Goal: Information Seeking & Learning: Check status

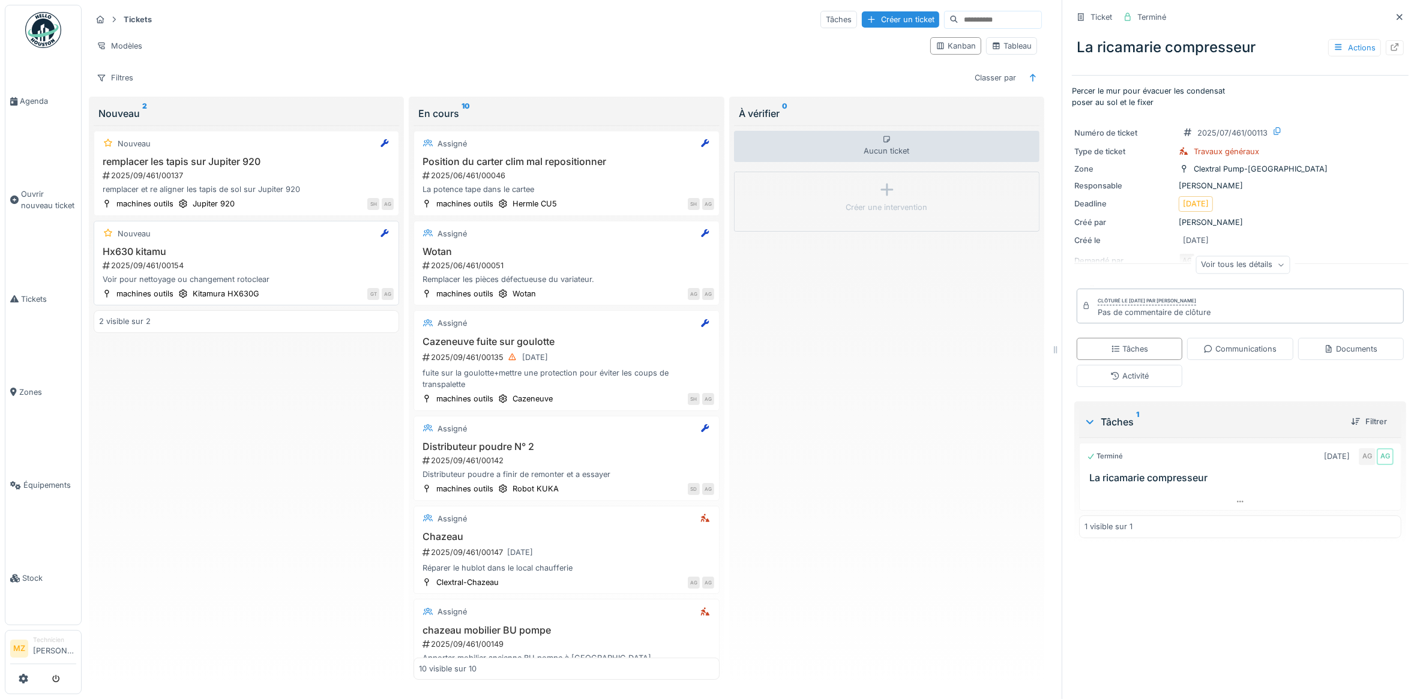
click at [310, 263] on div "Hx630 kitamu 2025/09/461/00154 Voir pour nettoyage ou changement rotoclear" at bounding box center [246, 266] width 295 height 40
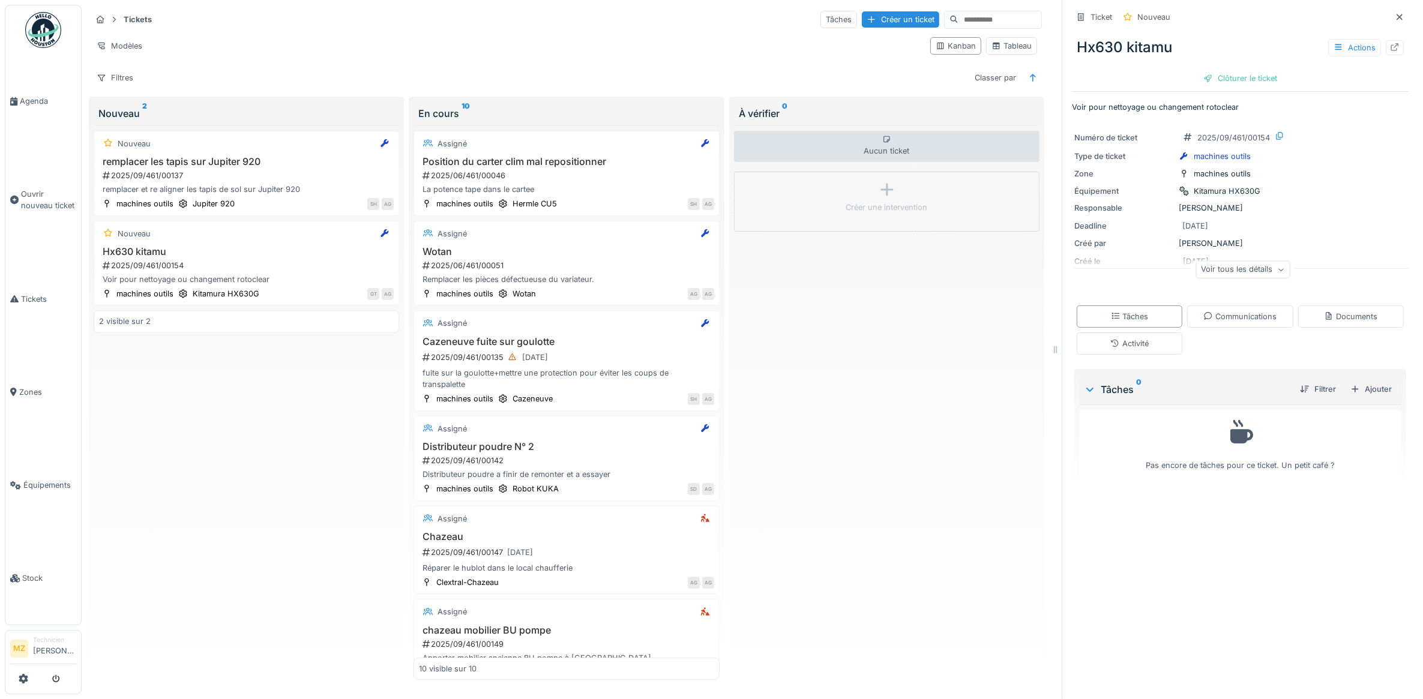
click at [1208, 265] on div "Voir tous les détails" at bounding box center [1243, 269] width 94 height 17
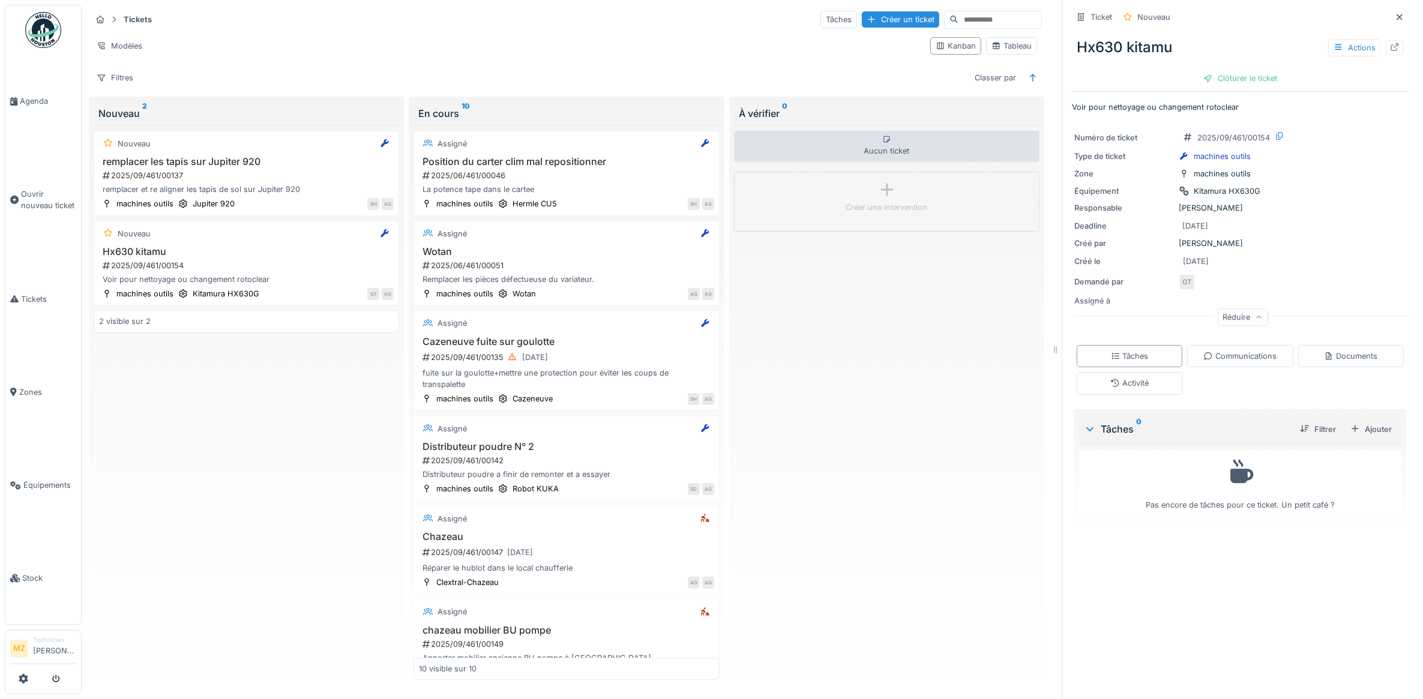
click at [1256, 319] on icon at bounding box center [1259, 318] width 7 height 6
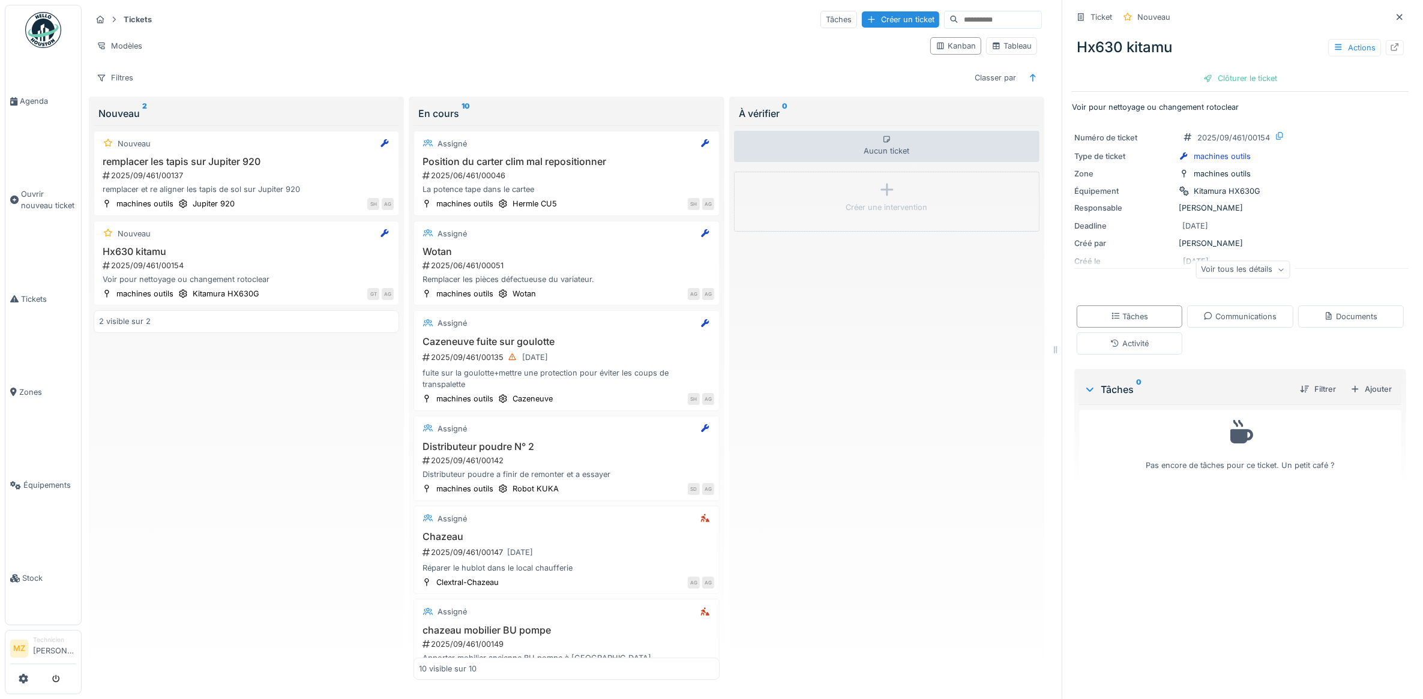
click at [1244, 268] on div "Voir tous les détails" at bounding box center [1243, 269] width 94 height 17
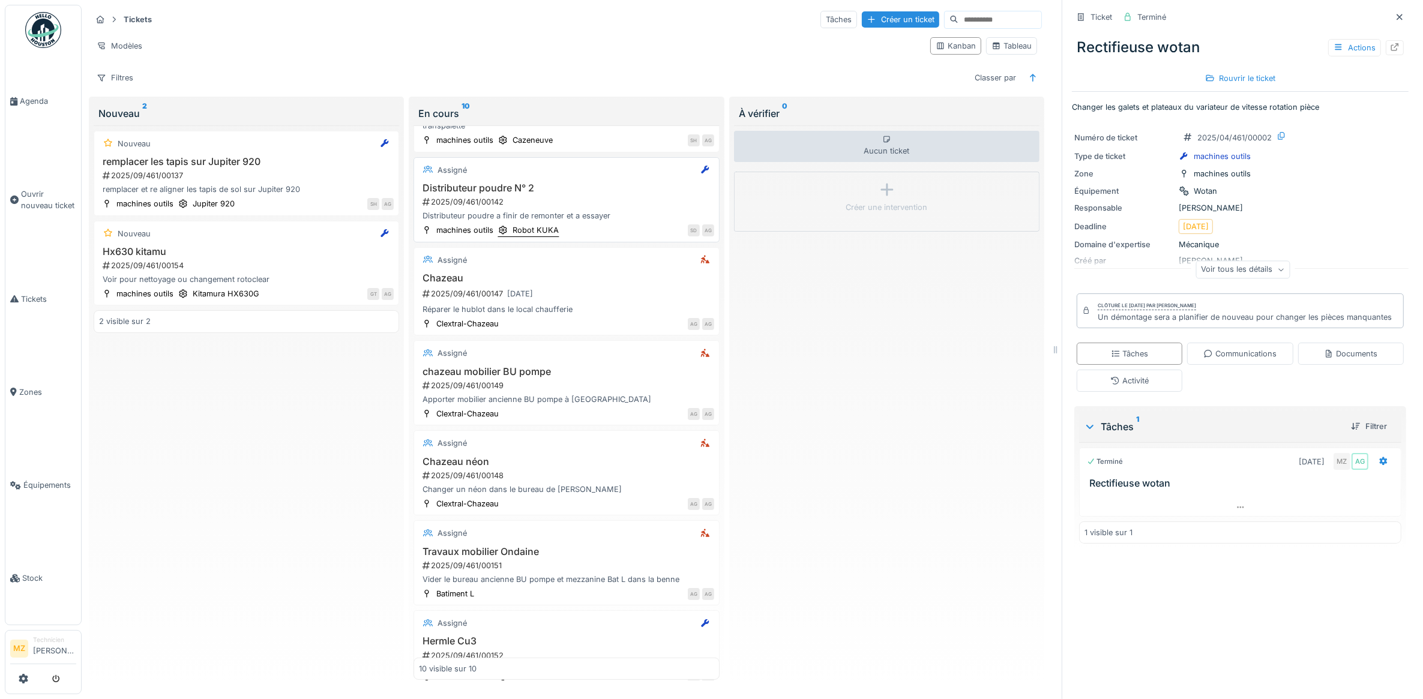
scroll to position [375, 0]
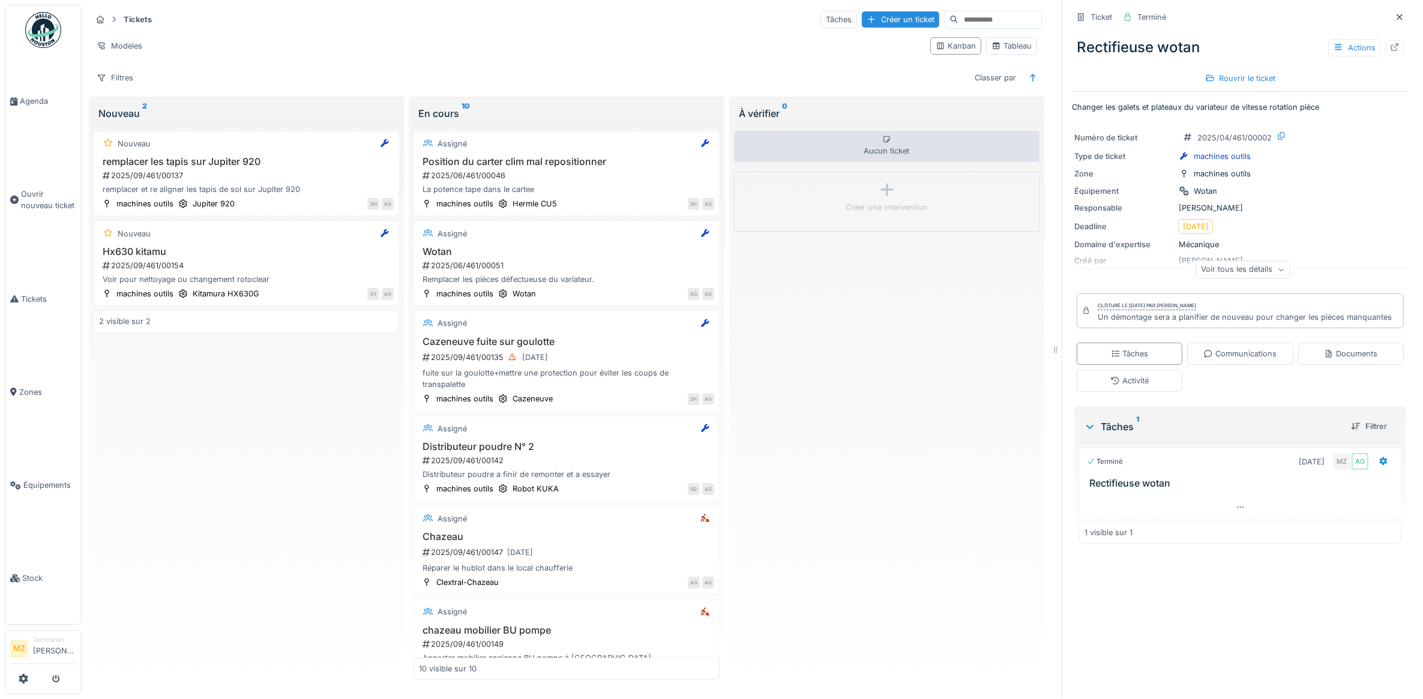
click at [1256, 277] on div "Voir tous les détails" at bounding box center [1243, 269] width 94 height 17
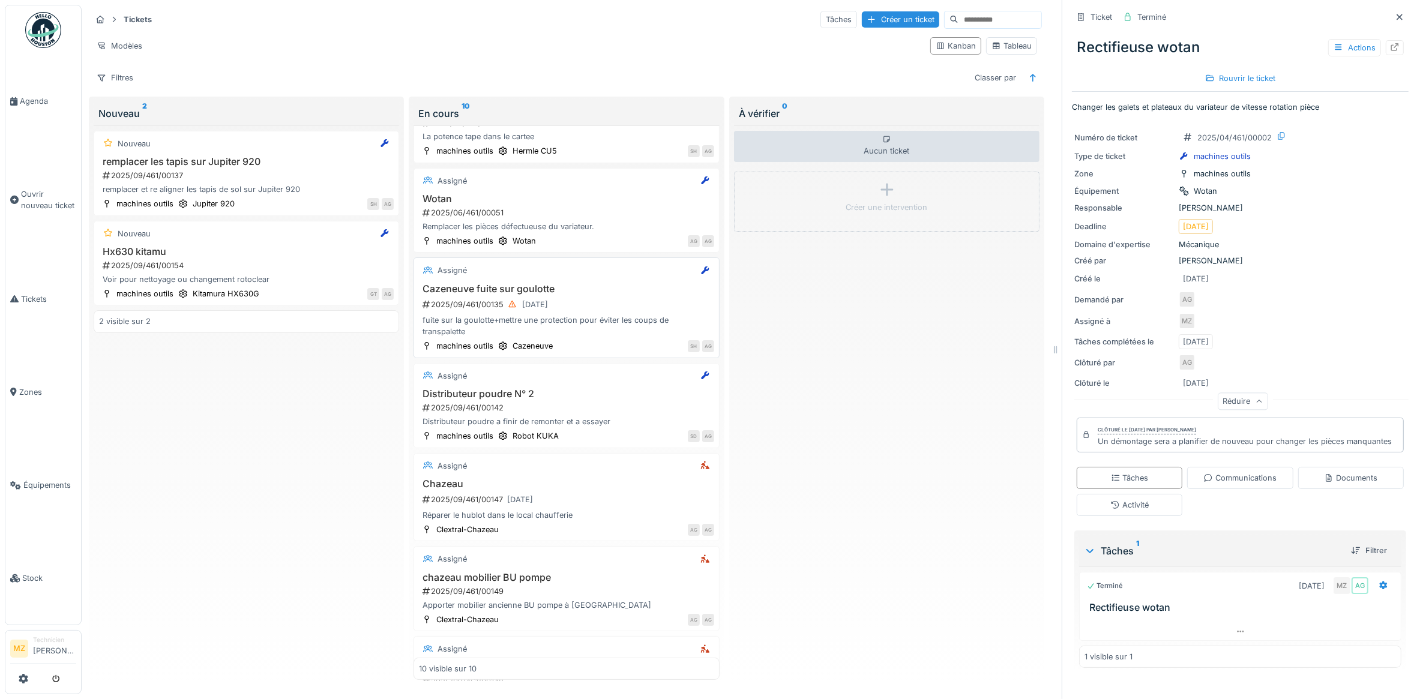
scroll to position [75, 0]
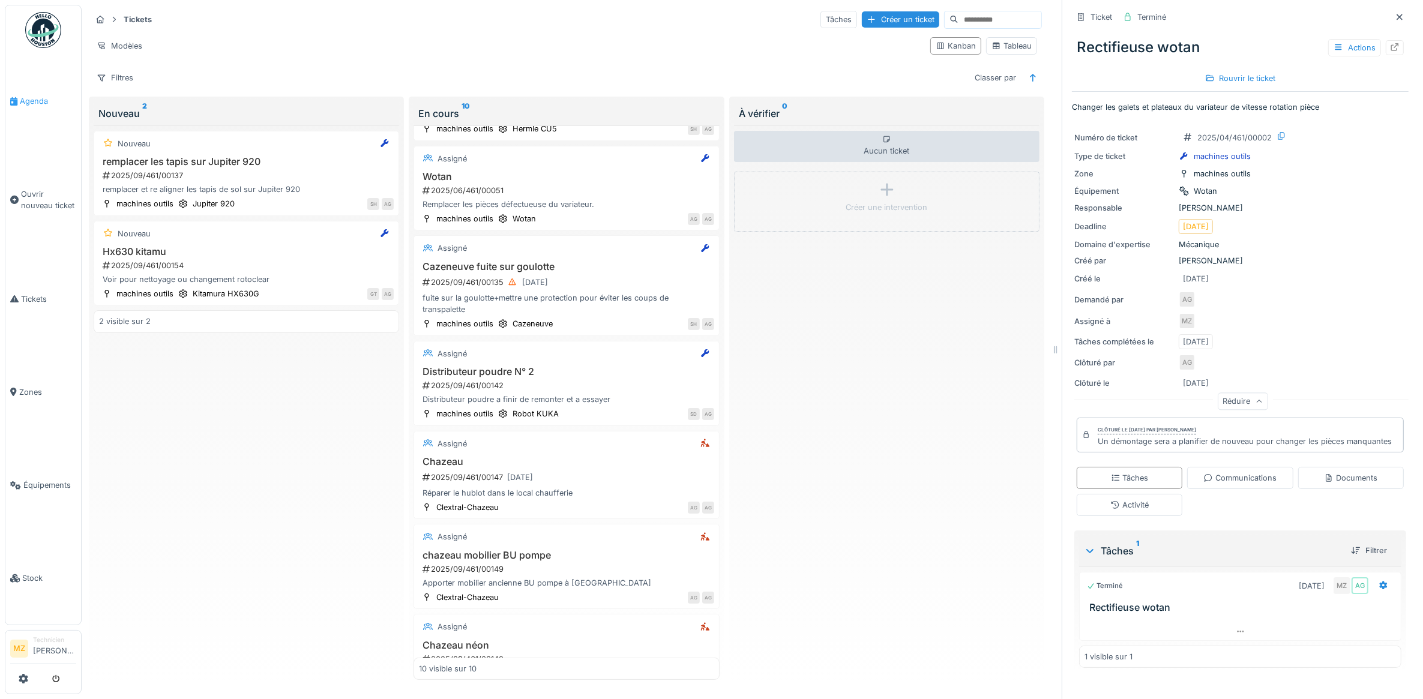
click at [43, 102] on span "Agenda" at bounding box center [48, 100] width 56 height 11
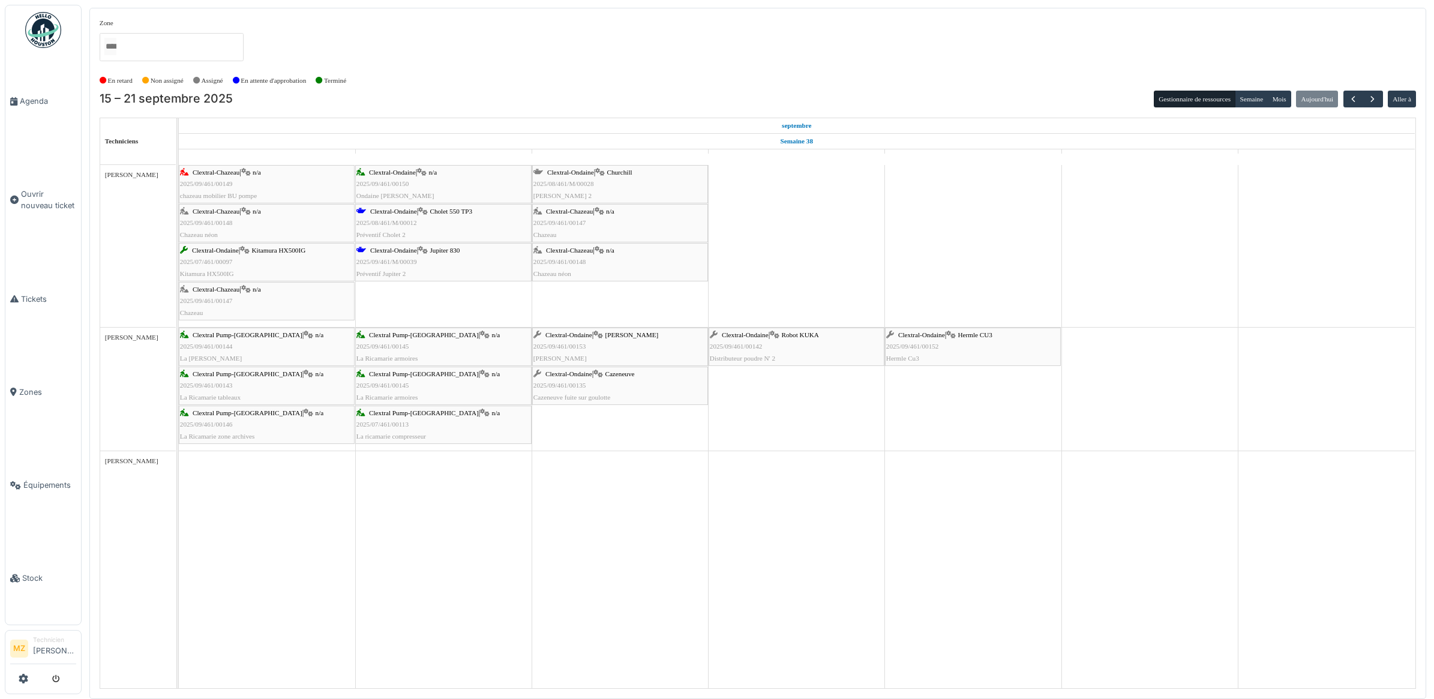
click at [591, 401] on span "Cazeneuve fuite sur goulotte" at bounding box center [572, 397] width 77 height 7
click at [680, 346] on div "Clextral-Ondaine | Kellenberger 2025/09/461/00153 Kellenberger" at bounding box center [620, 347] width 173 height 35
click at [1060, 156] on div "ven. 19" at bounding box center [973, 156] width 176 height 15
